Goal: Obtain resource: Download file/media

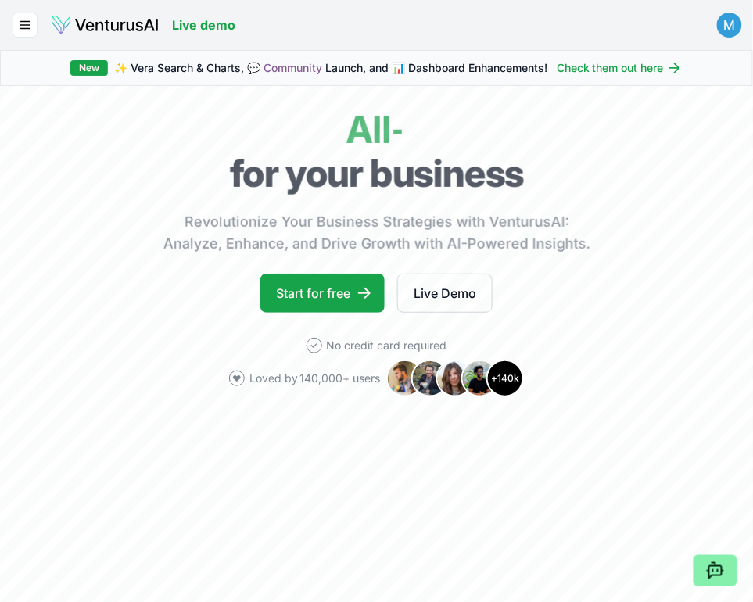
click at [726, 29] on html "We value your privacy We use cookies to enhance your browsing experience, serve…" at bounding box center [376, 301] width 753 height 602
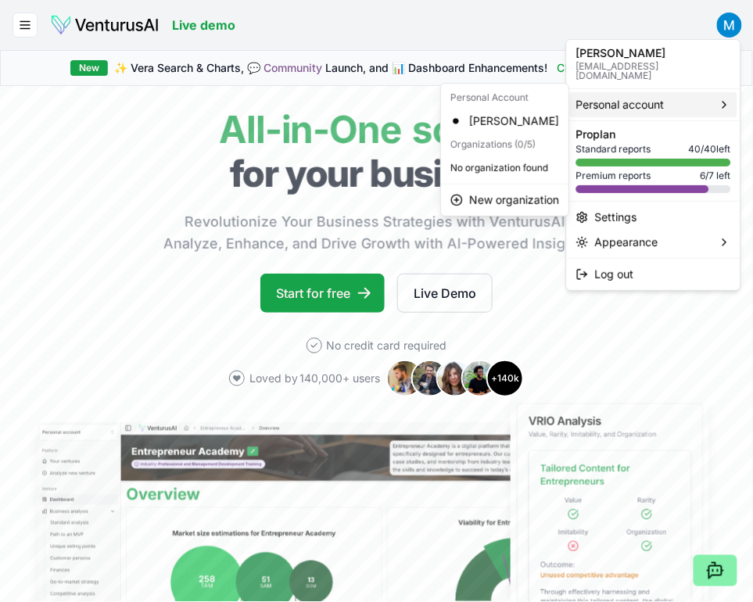
click at [616, 98] on span "Personal account" at bounding box center [620, 105] width 88 height 16
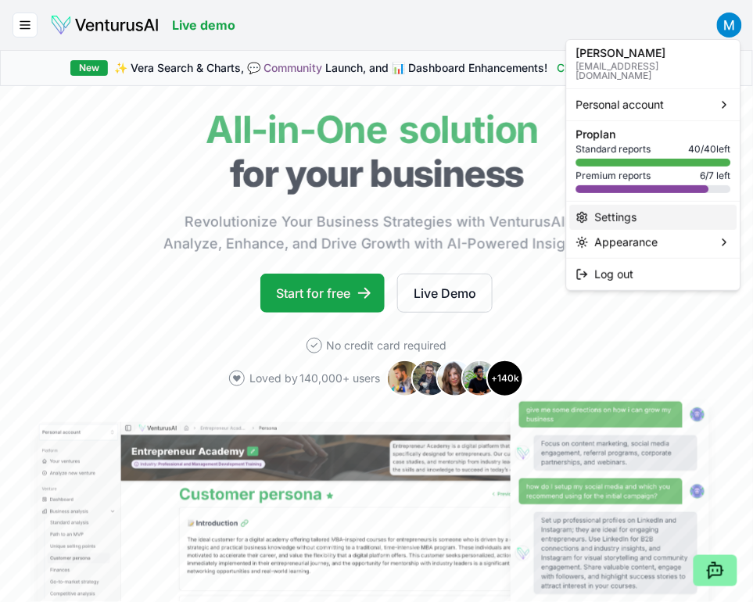
click at [612, 205] on div "Settings" at bounding box center [653, 217] width 167 height 25
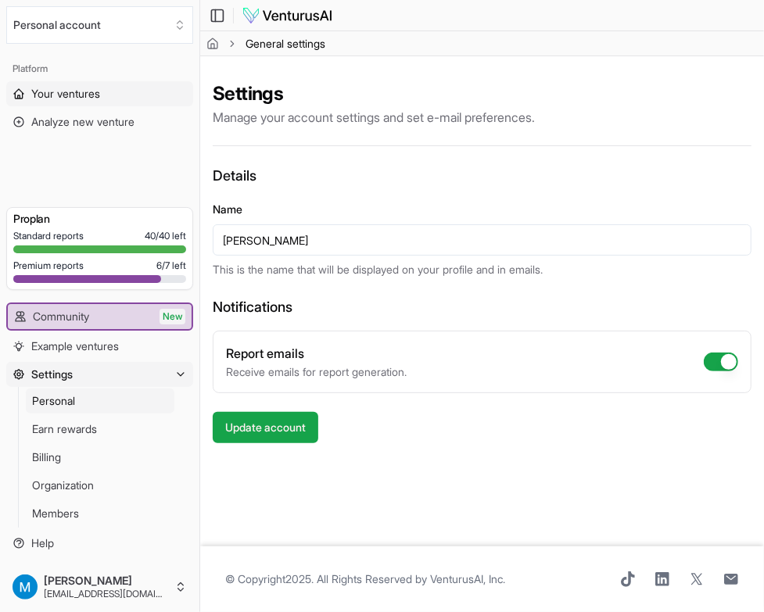
click at [91, 86] on span "Your ventures" at bounding box center [65, 94] width 69 height 16
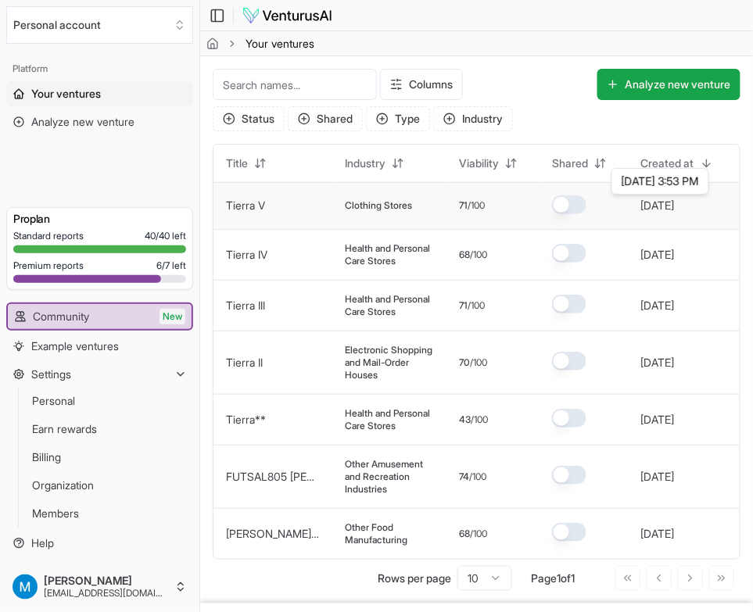
click at [675, 208] on button "[DATE]" at bounding box center [658, 206] width 34 height 16
click at [459, 211] on span "71" at bounding box center [463, 205] width 9 height 13
drag, startPoint x: 418, startPoint y: 202, endPoint x: 322, endPoint y: 204, distance: 96.2
click at [375, 204] on div "Clothing Stores" at bounding box center [389, 205] width 89 height 13
click at [258, 203] on link "Tierra V" at bounding box center [245, 205] width 39 height 13
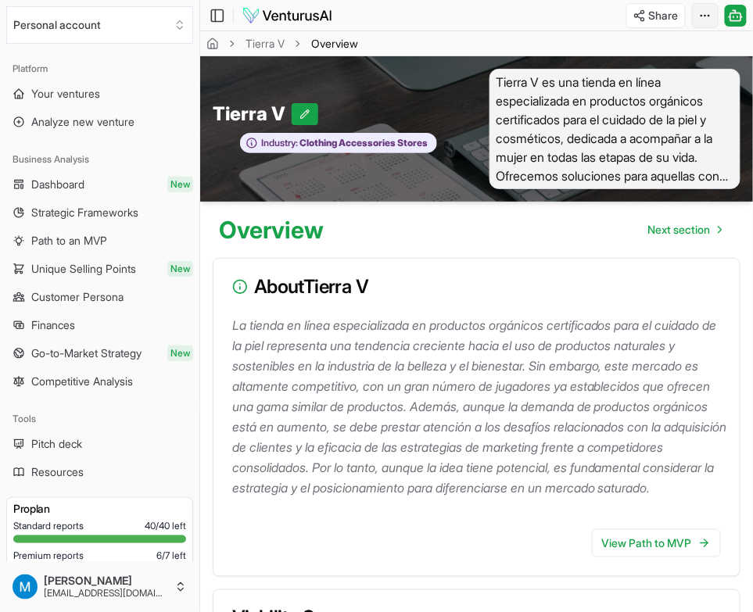
click at [701, 20] on html "We value your privacy We use cookies to enhance your browsing experience, serve…" at bounding box center [376, 306] width 753 height 612
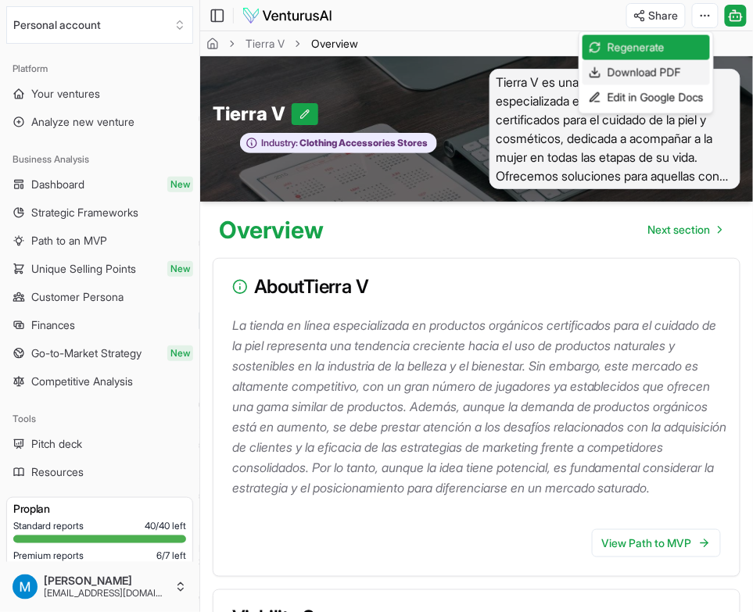
click at [640, 70] on div "Download PDF" at bounding box center [645, 72] width 127 height 25
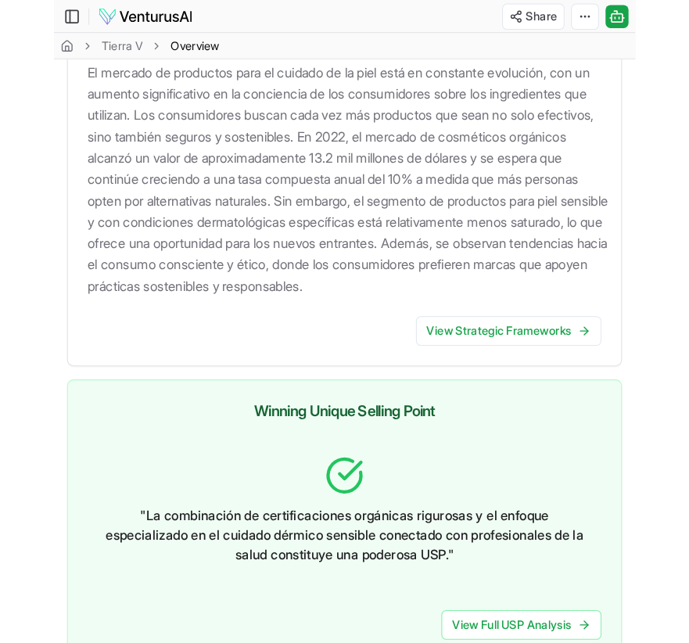
scroll to position [2751, 0]
